Goal: Find specific page/section

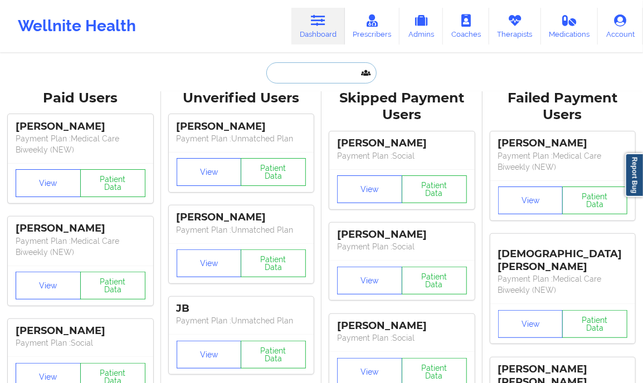
click at [310, 77] on input "text" at bounding box center [321, 72] width 110 height 21
paste input "[PERSON_NAME]"
type input "[PERSON_NAME]"
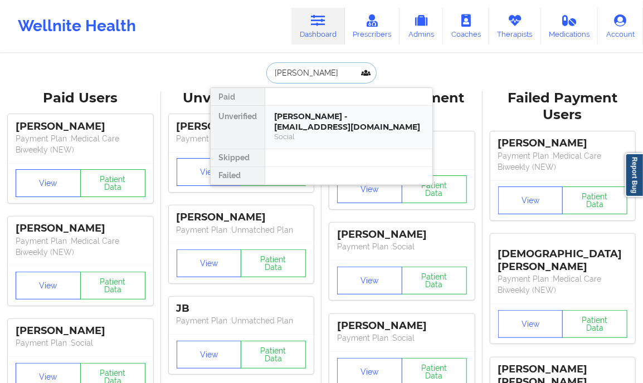
click at [290, 114] on div "[PERSON_NAME] - [EMAIL_ADDRESS][DOMAIN_NAME]" at bounding box center [348, 121] width 149 height 21
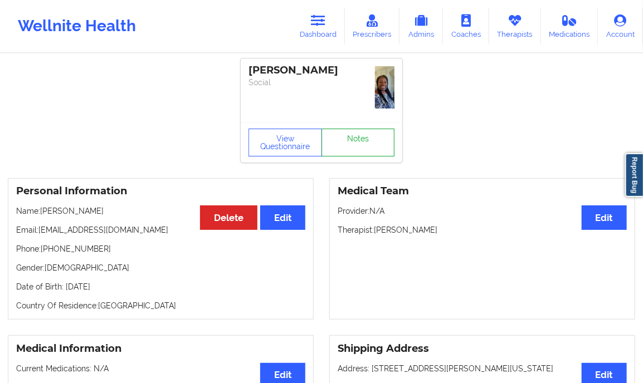
click at [361, 149] on link "Notes" at bounding box center [358, 143] width 74 height 28
